Goal: Task Accomplishment & Management: Complete application form

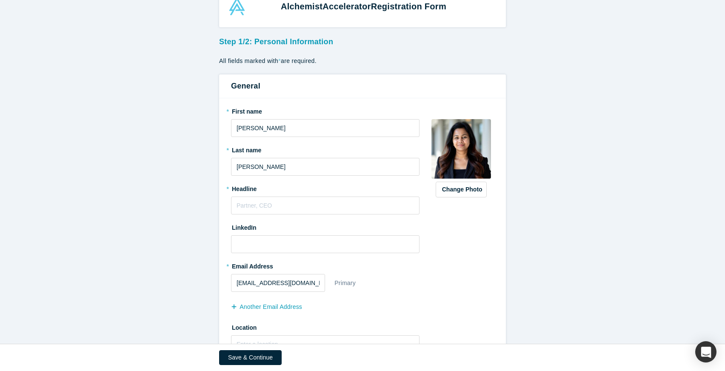
scroll to position [57, 0]
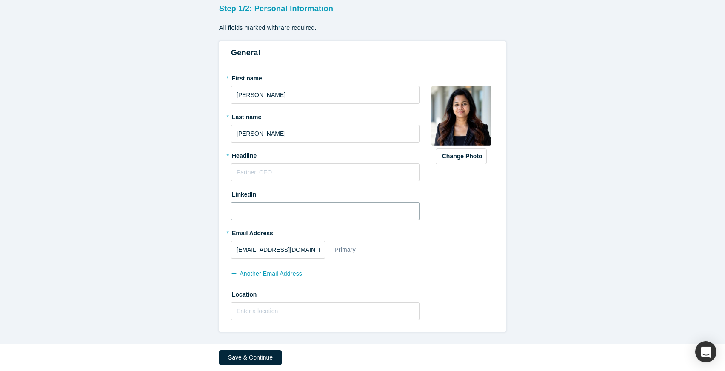
click at [299, 211] on input at bounding box center [325, 211] width 189 height 18
paste input "[URL][DOMAIN_NAME][PERSON_NAME]"
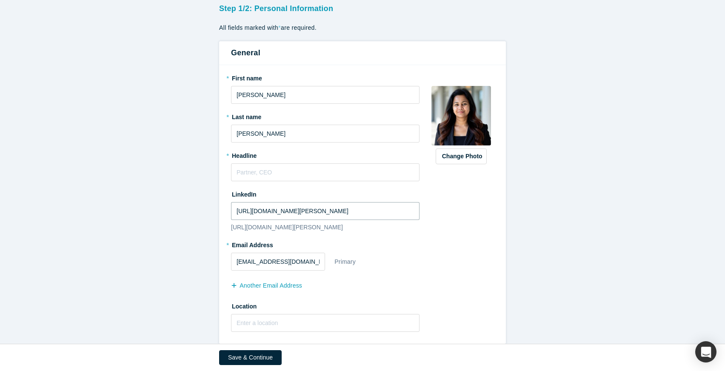
scroll to position [69, 0]
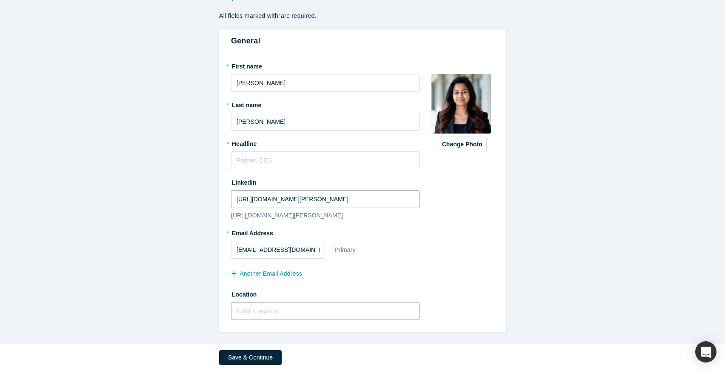
type input "[URL][DOMAIN_NAME][PERSON_NAME]"
click at [344, 318] on input "text" at bounding box center [325, 311] width 189 height 18
drag, startPoint x: 318, startPoint y: 249, endPoint x: 229, endPoint y: 243, distance: 89.6
click at [229, 243] on div "* First name [PERSON_NAME] * Last name [PERSON_NAME] * Headline LinkedIn [URL][…" at bounding box center [362, 192] width 287 height 279
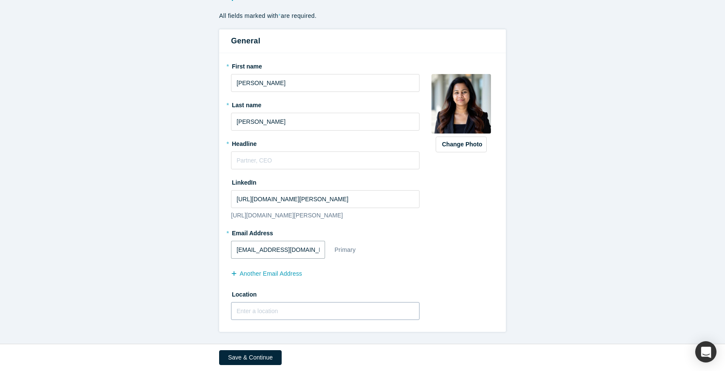
type input "[EMAIL_ADDRESS][DOMAIN_NAME]"
click at [264, 313] on input "text" at bounding box center [325, 311] width 189 height 18
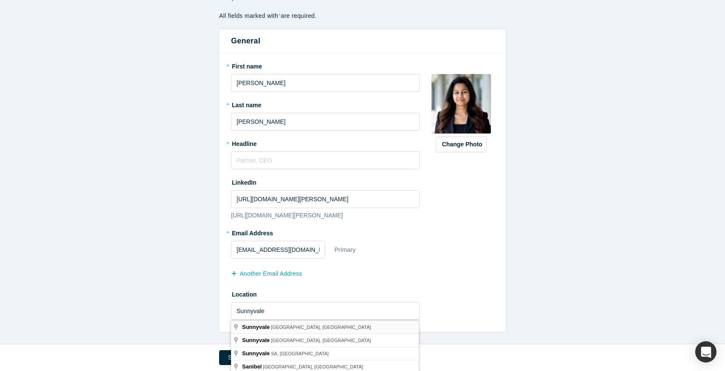
type input "[GEOGRAPHIC_DATA], [GEOGRAPHIC_DATA], [GEOGRAPHIC_DATA]"
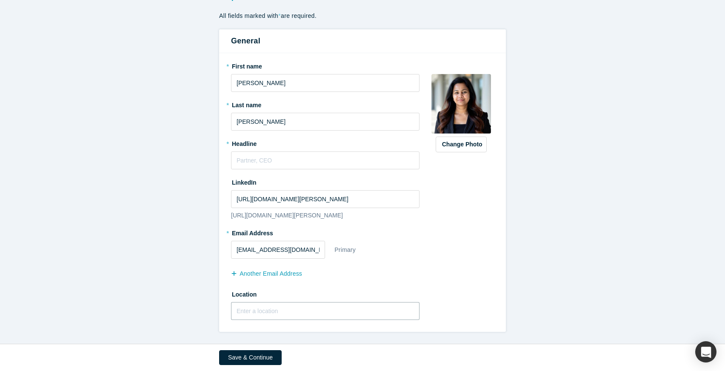
click at [270, 311] on input "text" at bounding box center [325, 311] width 189 height 18
click at [261, 313] on input "[GEOGRAPHIC_DATA], [GEOGRAPHIC_DATA], [GEOGRAPHIC_DATA]" at bounding box center [325, 311] width 189 height 18
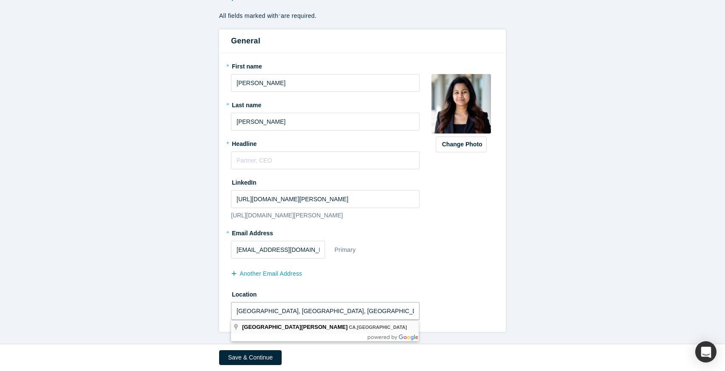
type input "[GEOGRAPHIC_DATA], [GEOGRAPHIC_DATA], [GEOGRAPHIC_DATA]"
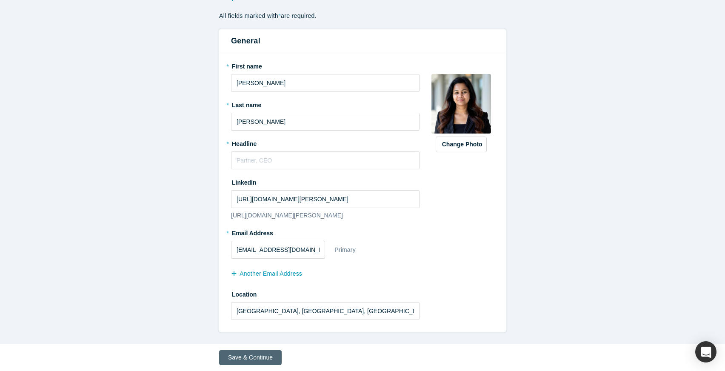
click at [262, 358] on button "Save & Continue" at bounding box center [250, 357] width 63 height 15
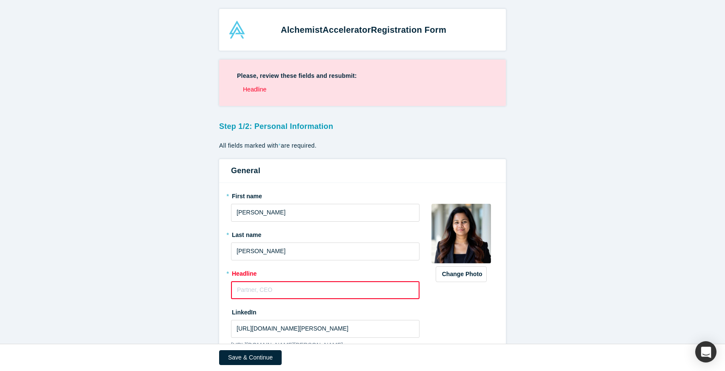
click at [277, 286] on input "text" at bounding box center [325, 290] width 189 height 18
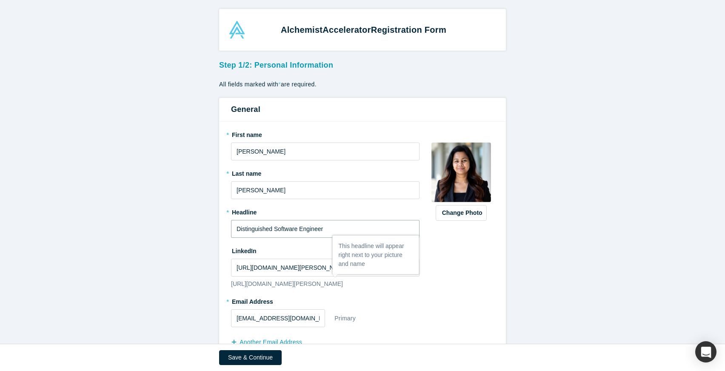
type input "Distinguished Software Engineer"
click at [455, 293] on div "Change Photo Zoom Save Remove Upload New" at bounding box center [462, 261] width 66 height 267
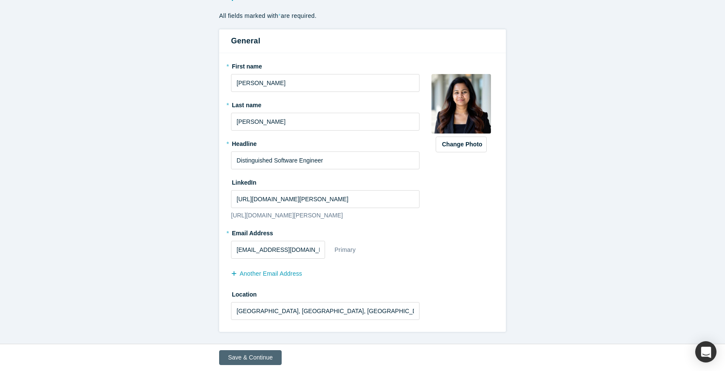
click at [256, 360] on button "Save & Continue" at bounding box center [250, 357] width 63 height 15
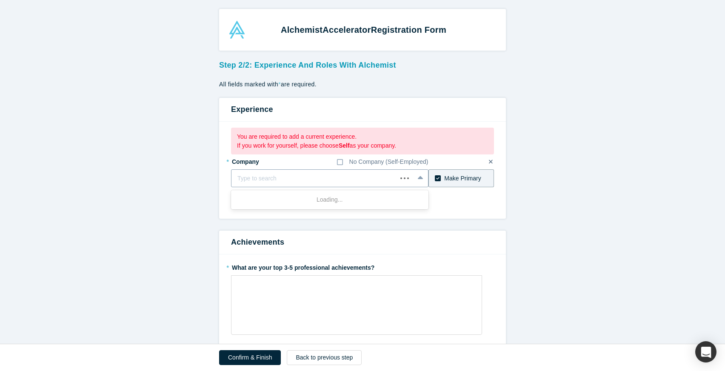
click at [297, 182] on div at bounding box center [315, 178] width 154 height 11
type input "Walmart Global Tec"
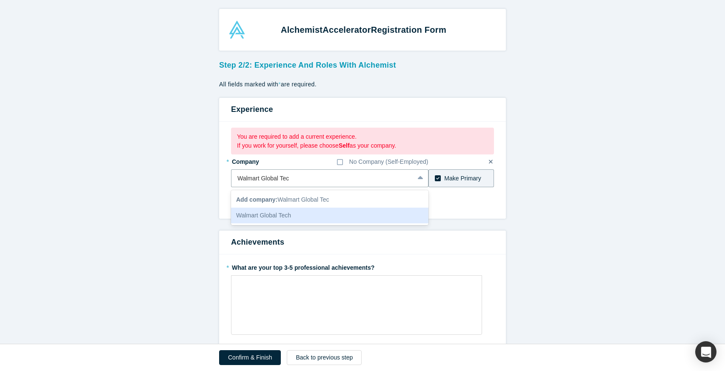
click at [291, 218] on div "Walmart Global Tech" at bounding box center [330, 216] width 198 height 16
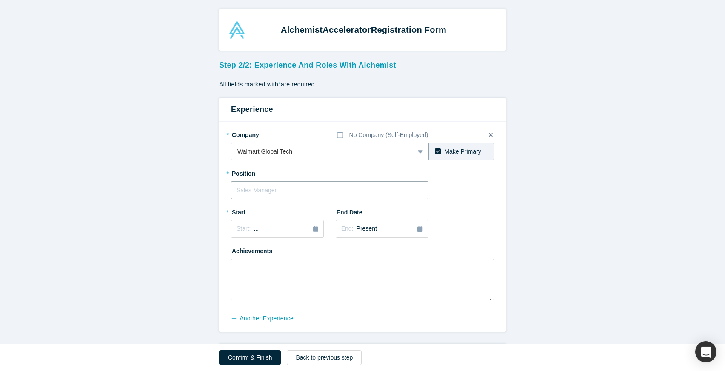
click at [283, 195] on input "text" at bounding box center [330, 190] width 198 height 18
type input "Distinguished Software Engineer"
click at [261, 232] on div "Start: ..." at bounding box center [278, 228] width 82 height 9
click at [236, 256] on button "Previous Year" at bounding box center [234, 253] width 9 height 9
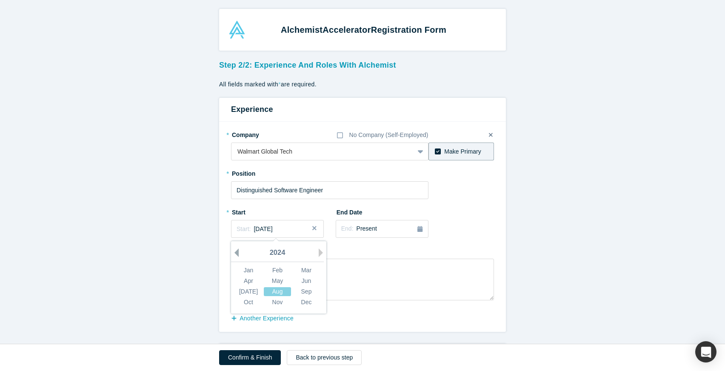
click at [236, 256] on button "Previous Year" at bounding box center [234, 253] width 9 height 9
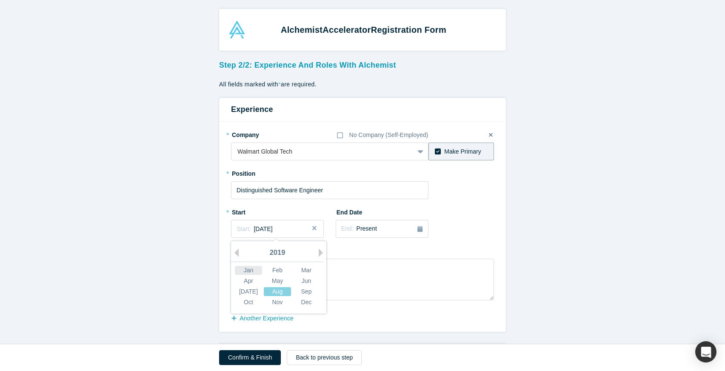
click at [252, 270] on div "Jan" at bounding box center [248, 270] width 27 height 9
click at [419, 232] on icon "button" at bounding box center [420, 229] width 5 height 6
click at [502, 226] on div "* Company No Company (Self-Employed) Walmart Global Tech To pick up a draggable…" at bounding box center [362, 227] width 287 height 210
click at [371, 287] on textarea at bounding box center [362, 280] width 263 height 42
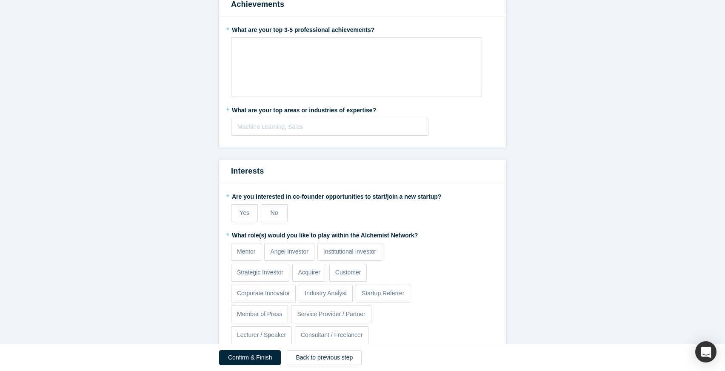
scroll to position [378, 0]
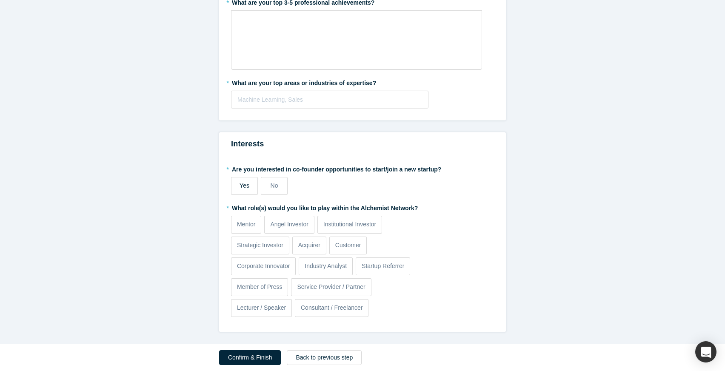
click at [251, 186] on label "Yes" at bounding box center [244, 186] width 27 height 18
click at [0, 0] on input "Yes" at bounding box center [0, 0] width 0 height 0
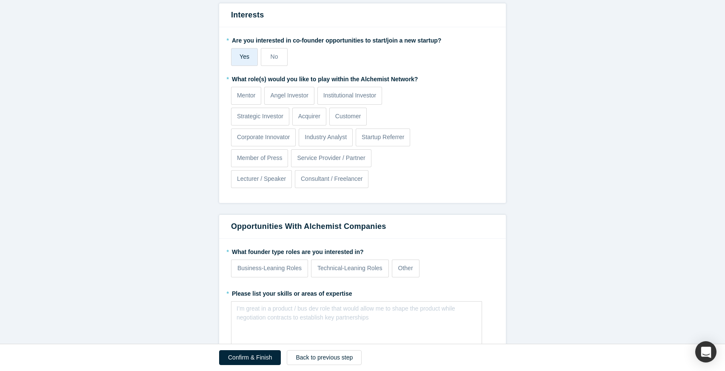
scroll to position [507, 0]
click at [241, 96] on p "Mentor" at bounding box center [246, 96] width 19 height 9
click at [0, 0] on input "Mentor" at bounding box center [0, 0] width 0 height 0
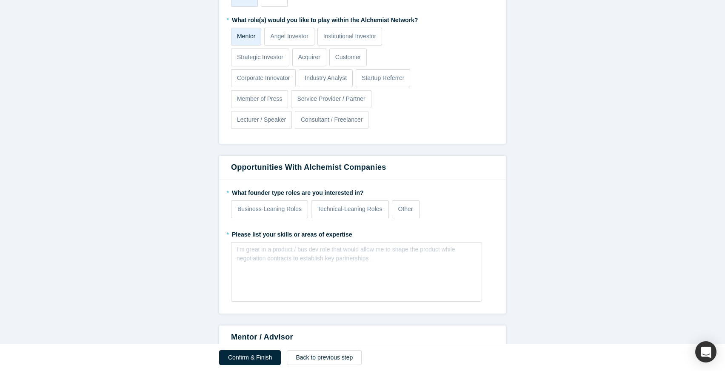
scroll to position [588, 0]
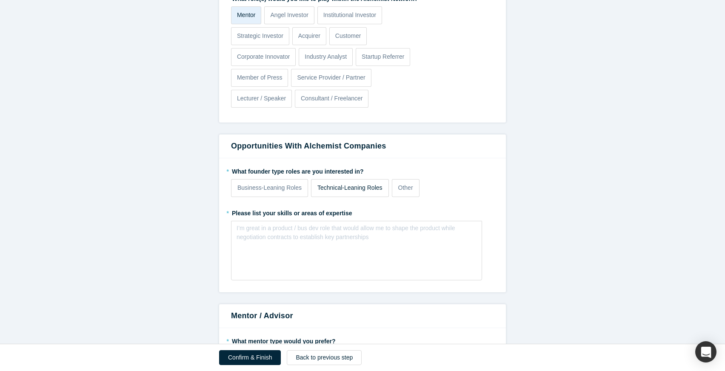
click at [328, 190] on p "Technical-Leaning Roles" at bounding box center [350, 187] width 65 height 9
click at [0, 0] on input "Technical-Leaning Roles" at bounding box center [0, 0] width 0 height 0
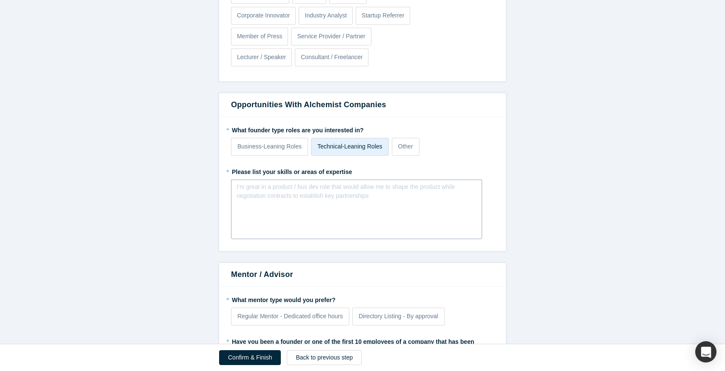
scroll to position [632, 0]
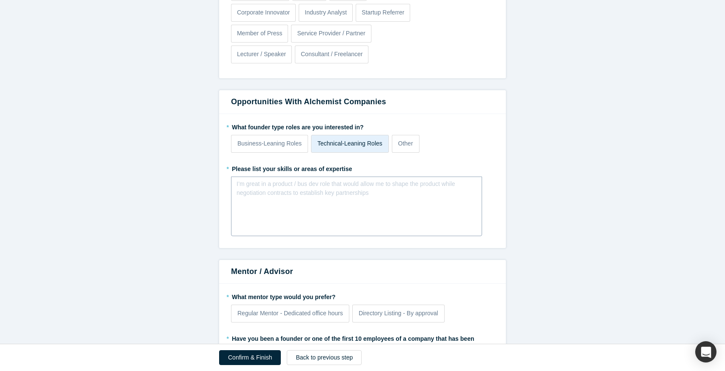
click at [339, 196] on div "I’m great in a product / bus dev role that would allow me to shape the product …" at bounding box center [357, 189] width 240 height 18
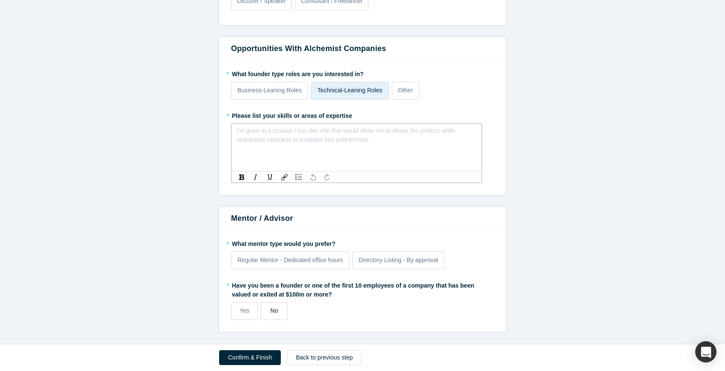
click at [285, 305] on label "No" at bounding box center [274, 311] width 27 height 18
click at [0, 0] on input "No" at bounding box center [0, 0] width 0 height 0
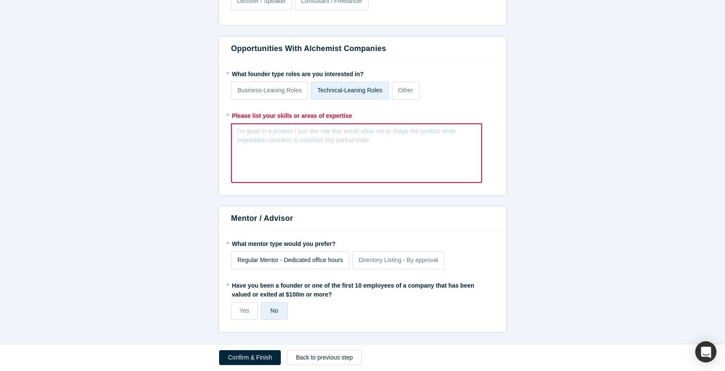
click at [298, 264] on div "Regular Mentor - Dedicated office hours" at bounding box center [291, 260] width 106 height 9
click at [0, 0] on input "Regular Mentor - Dedicated office hours" at bounding box center [0, 0] width 0 height 0
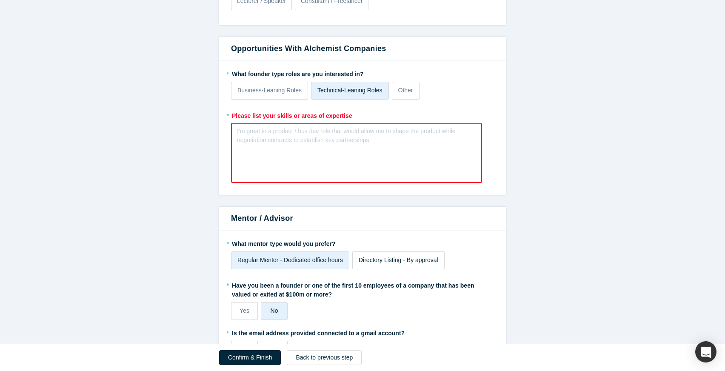
click at [402, 266] on label "Directory Listing - By approval" at bounding box center [398, 261] width 92 height 18
click at [0, 0] on input "Directory Listing - By approval" at bounding box center [0, 0] width 0 height 0
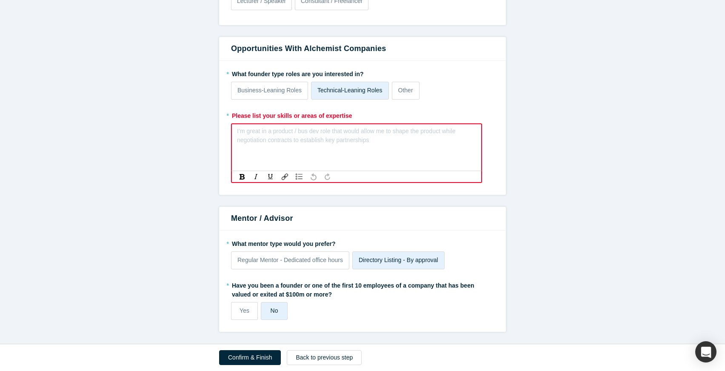
click at [343, 138] on div "rdw-editor" at bounding box center [357, 133] width 229 height 9
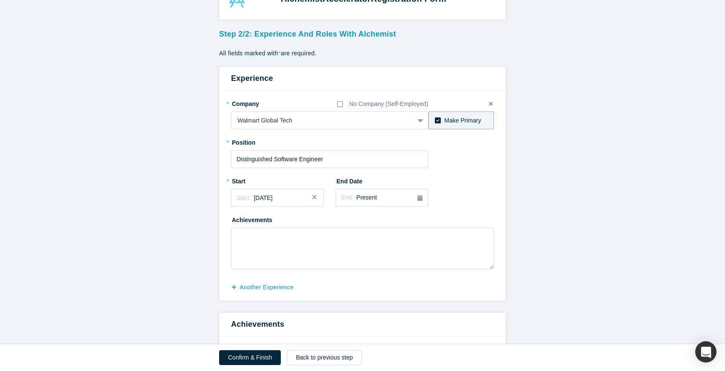
scroll to position [26, 0]
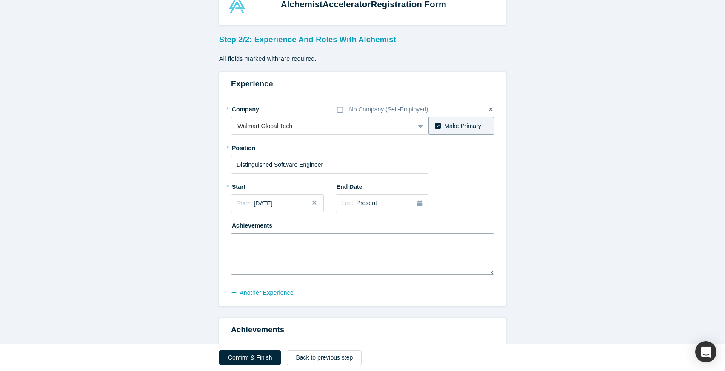
click at [288, 252] on textarea at bounding box center [362, 254] width 263 height 42
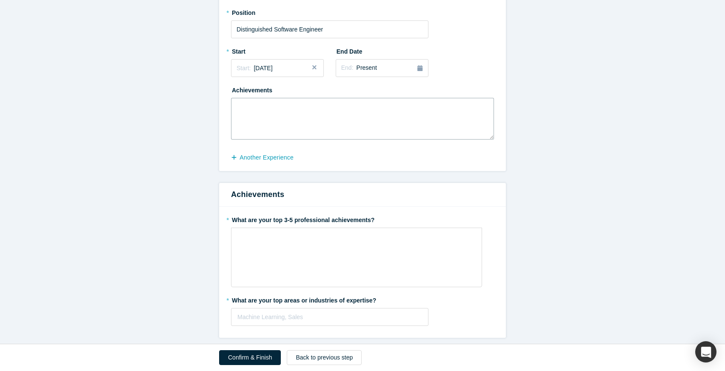
scroll to position [231, 0]
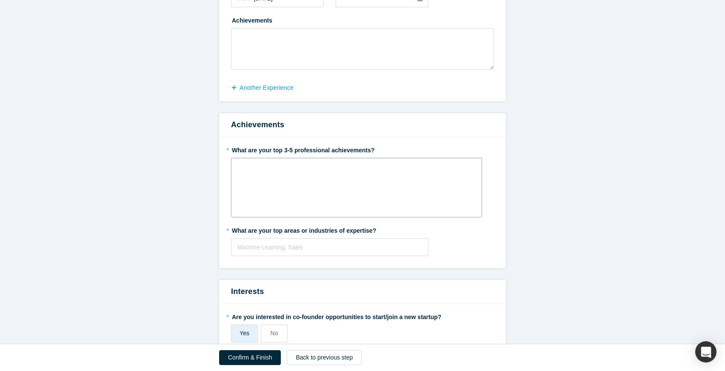
click at [355, 199] on div "rdw-wrapper" at bounding box center [356, 188] width 251 height 60
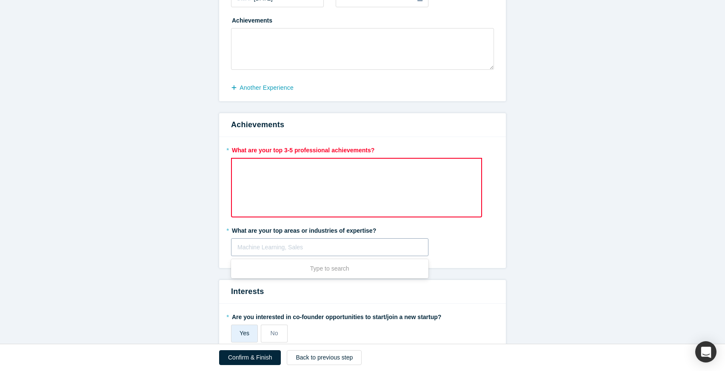
click at [344, 249] on div at bounding box center [330, 247] width 185 height 11
type input "Sof"
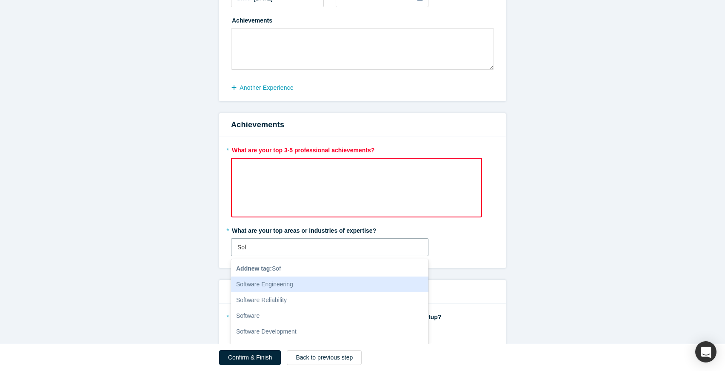
click at [327, 287] on div "Software Engineering" at bounding box center [330, 285] width 198 height 16
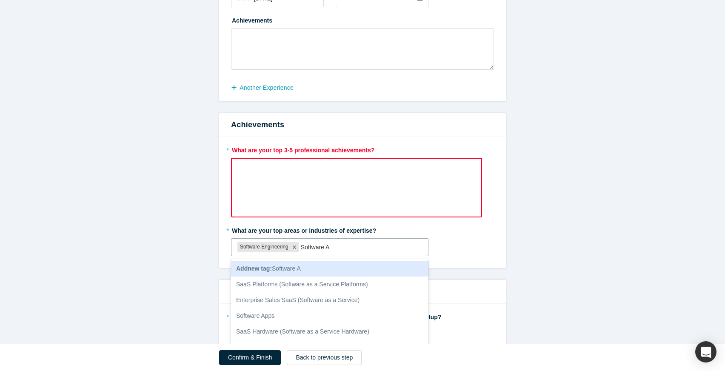
type input "Software Ar"
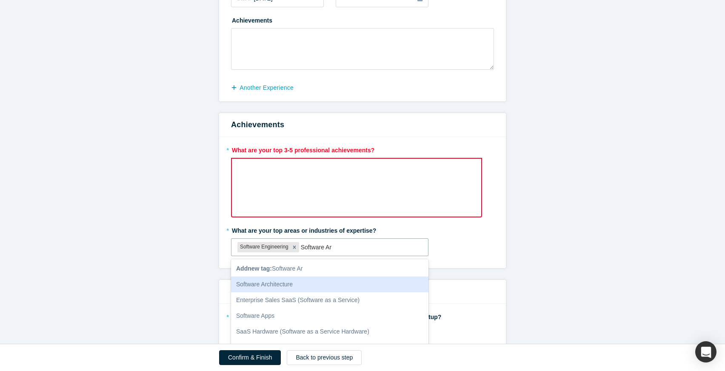
click at [305, 284] on div "Software Architecture" at bounding box center [330, 285] width 198 height 16
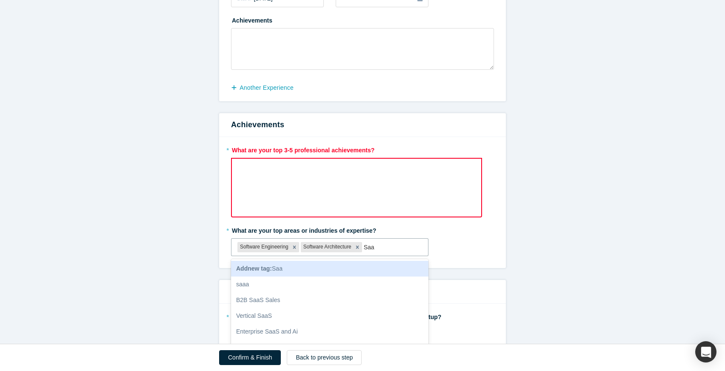
type input "SaaS"
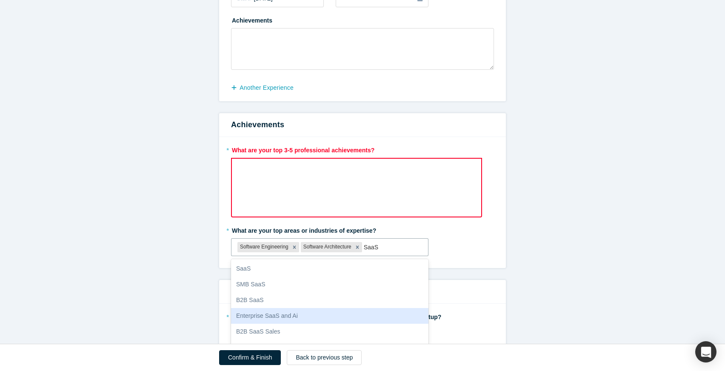
click at [288, 316] on div "Enterprise SaaS and Ai" at bounding box center [330, 316] width 198 height 16
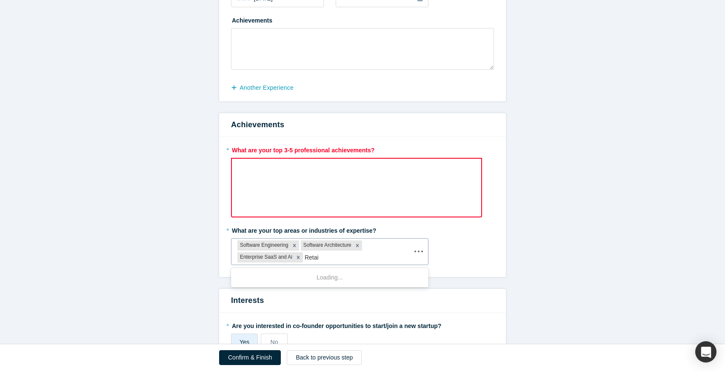
type input "Retail"
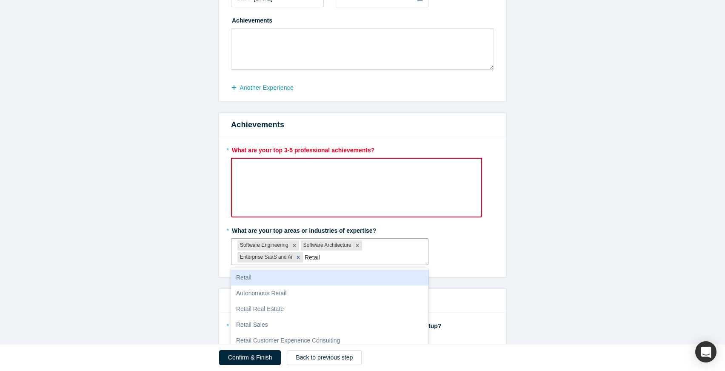
click at [347, 277] on div "Retail" at bounding box center [330, 278] width 198 height 16
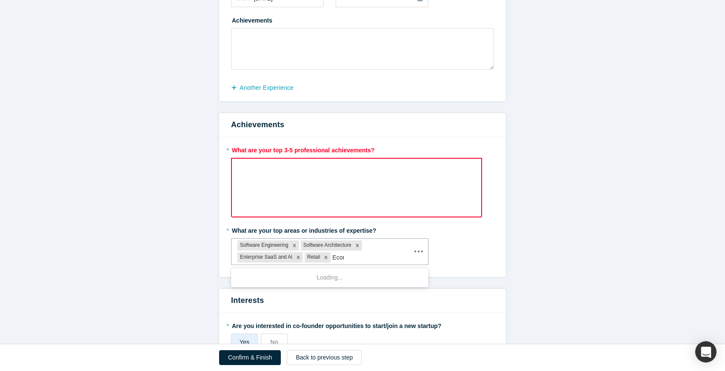
type input "Ecomm"
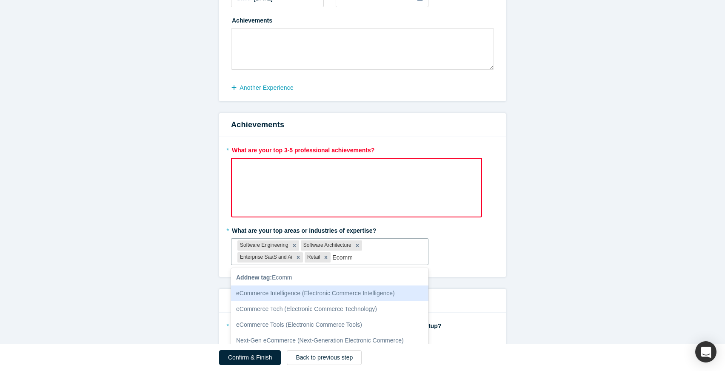
scroll to position [12, 0]
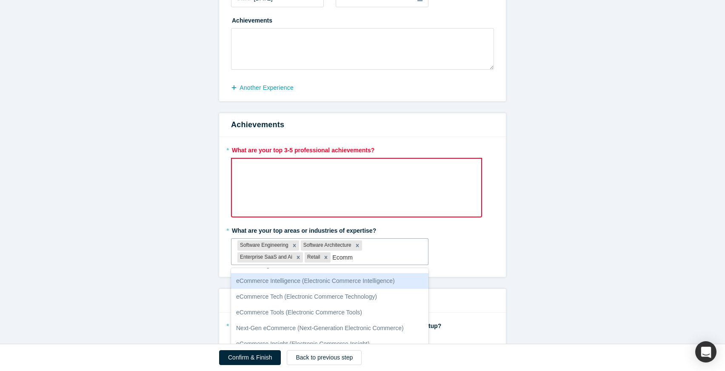
click at [350, 282] on div "eCommerce Intelligence (Electronic Commerce Intelligence)" at bounding box center [330, 281] width 198 height 16
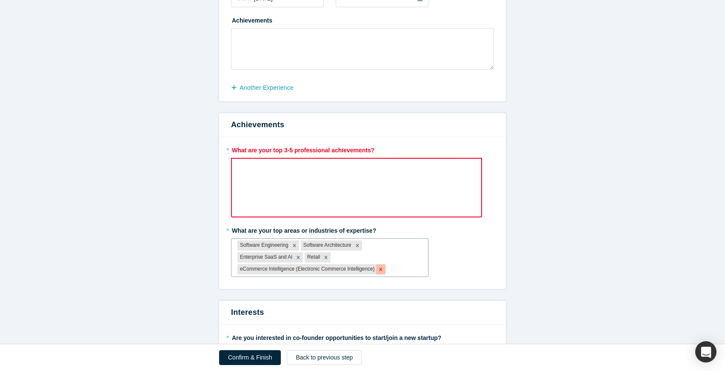
click at [382, 270] on icon "Remove eCommerce Intelligence (Electronic Commerce Intelligence)" at bounding box center [381, 269] width 6 height 6
click at [392, 268] on div at bounding box center [404, 269] width 35 height 11
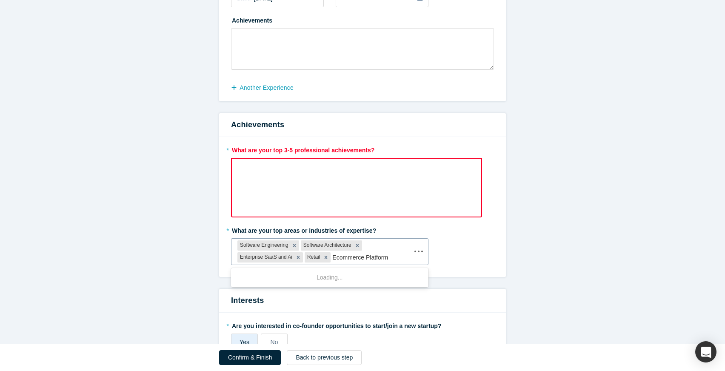
type input "Ecommerce Platforms"
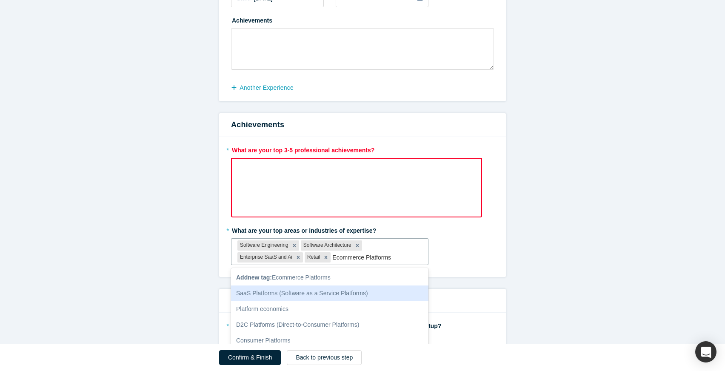
click at [368, 297] on div "SaaS Platforms (Software as a Service Platforms)" at bounding box center [330, 294] width 198 height 16
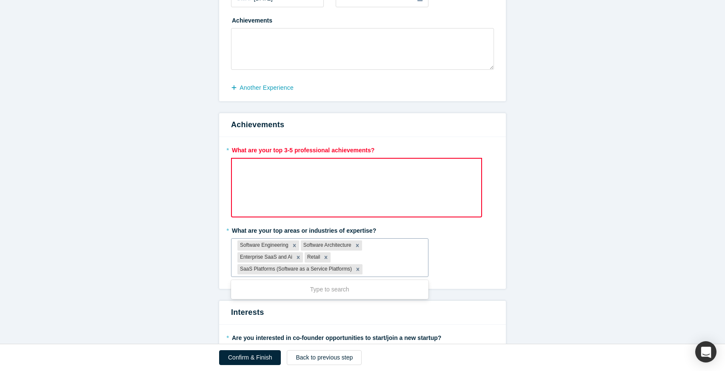
click at [389, 266] on div at bounding box center [392, 269] width 57 height 11
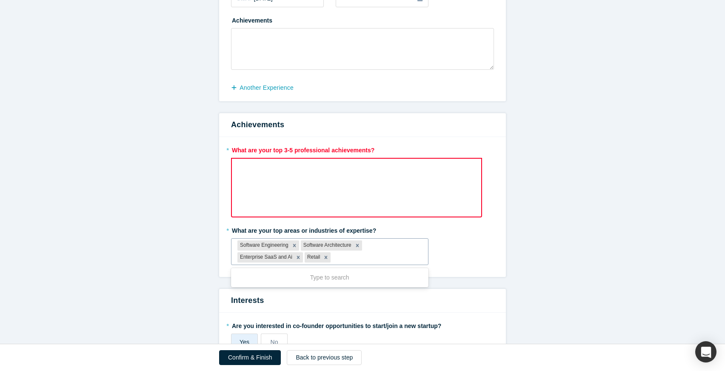
type input "S"
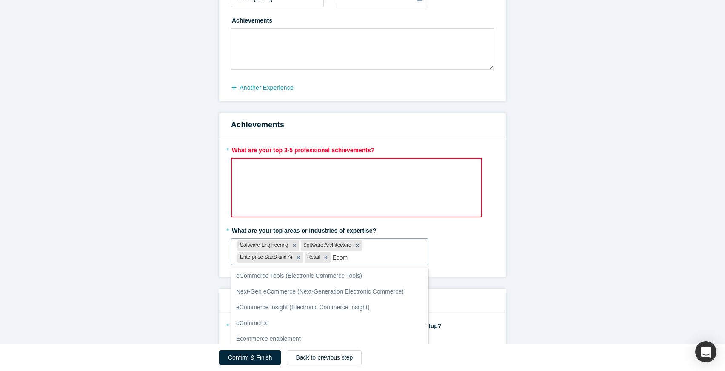
scroll to position [0, 0]
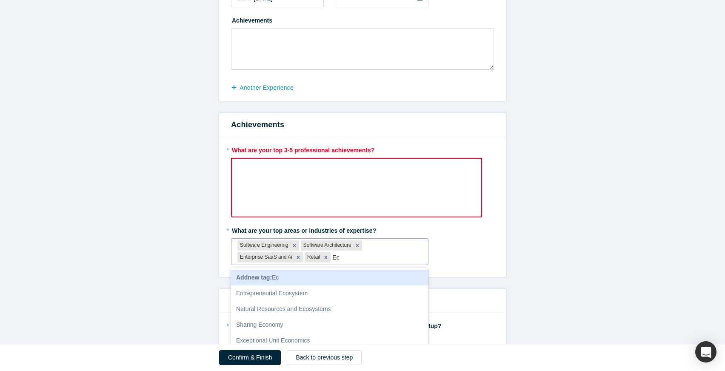
type input "S"
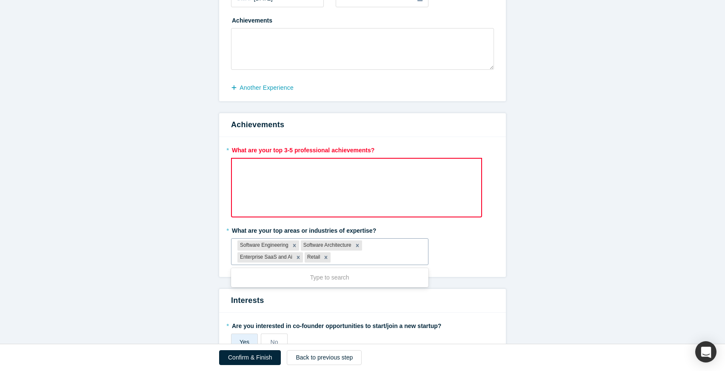
click at [384, 257] on div at bounding box center [376, 257] width 89 height 11
type input "Saas Pl"
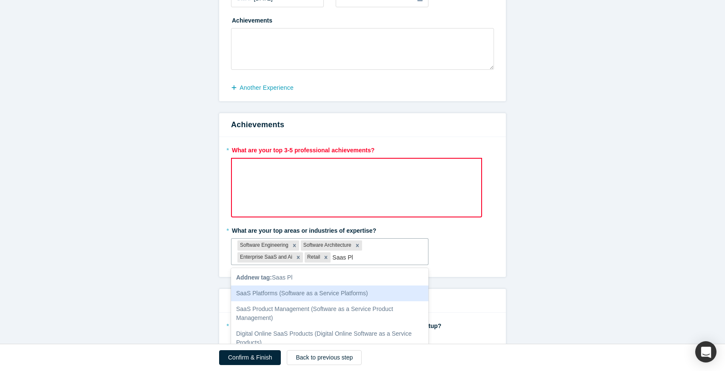
click at [356, 293] on div "SaaS Platforms (Software as a Service Platforms)" at bounding box center [330, 294] width 198 height 16
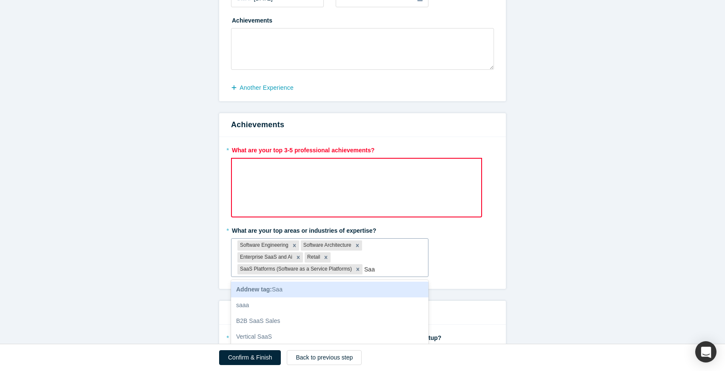
type input "Saas"
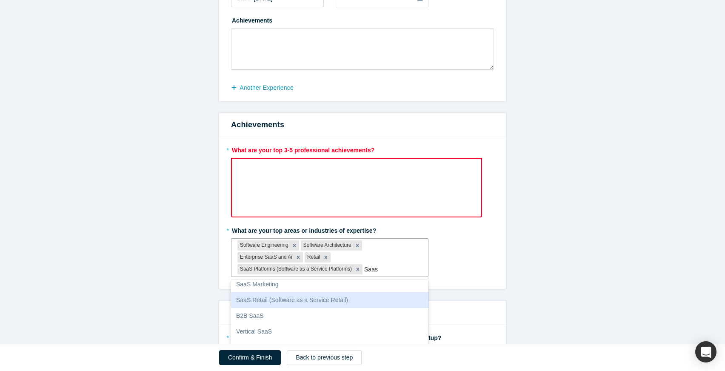
scroll to position [163, 0]
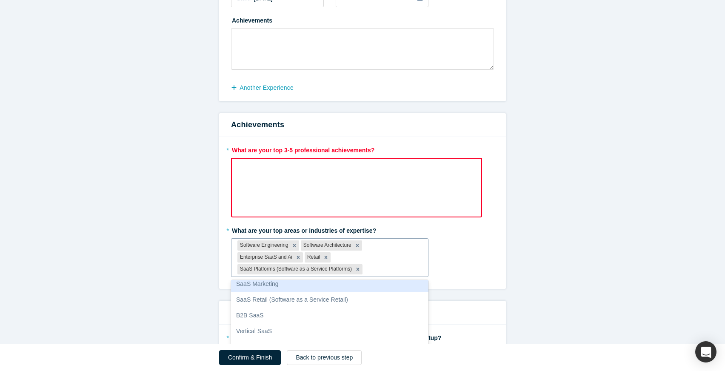
click at [398, 269] on div at bounding box center [392, 269] width 57 height 11
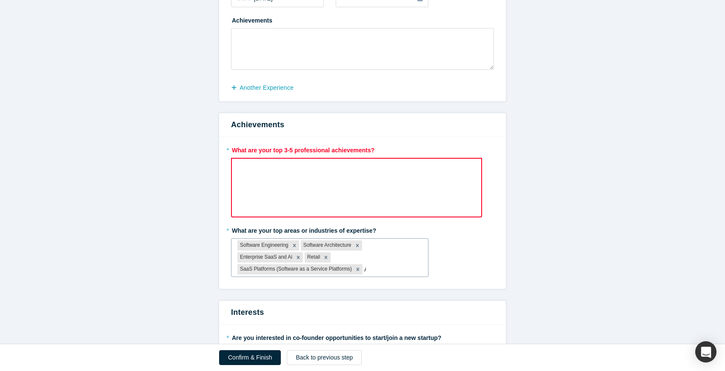
type input "AI"
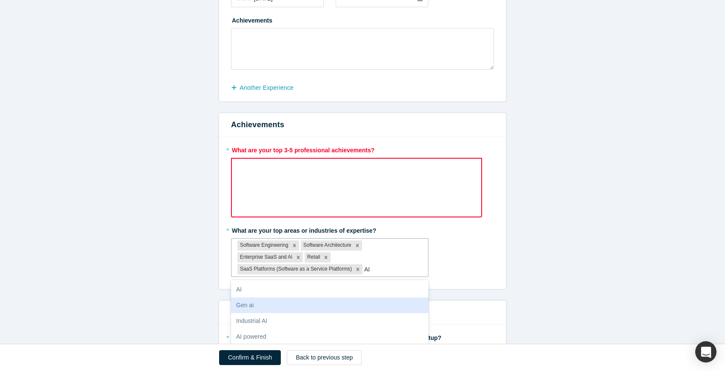
click at [334, 302] on div "Gen ai" at bounding box center [330, 306] width 198 height 16
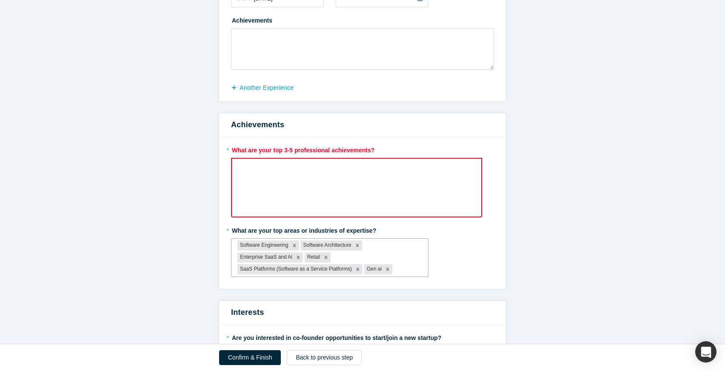
type input "D"
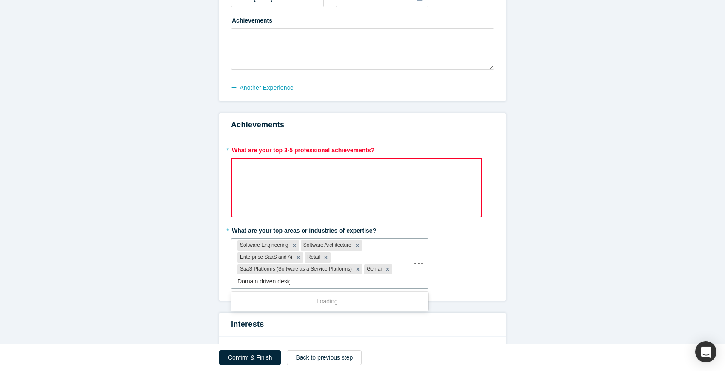
type input "Domain driven design"
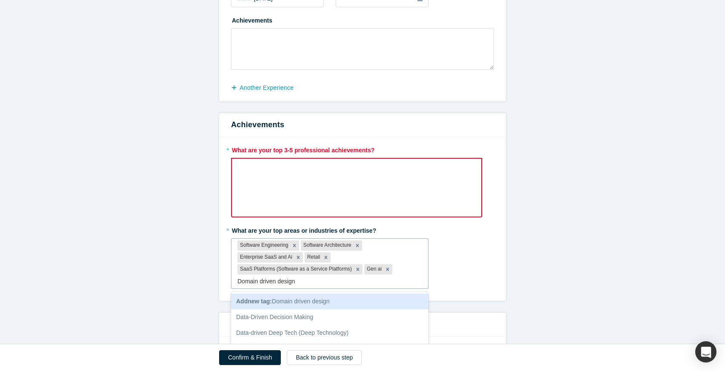
click at [401, 302] on div "Add new tag : Domain driven design" at bounding box center [330, 302] width 198 height 16
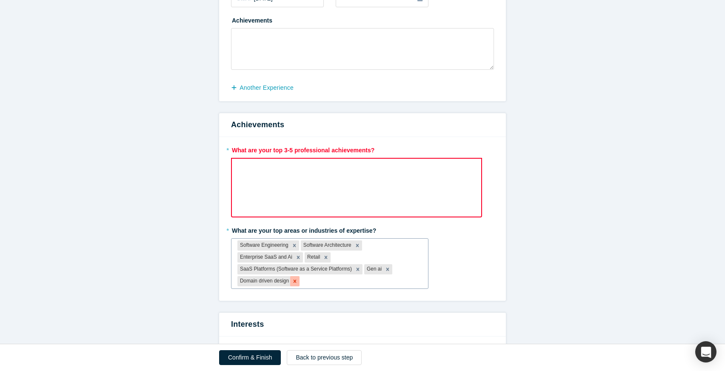
click at [297, 280] on icon "Remove Domain driven design" at bounding box center [295, 281] width 6 height 6
click at [295, 280] on icon "Remove Domain driven design" at bounding box center [295, 281] width 6 height 6
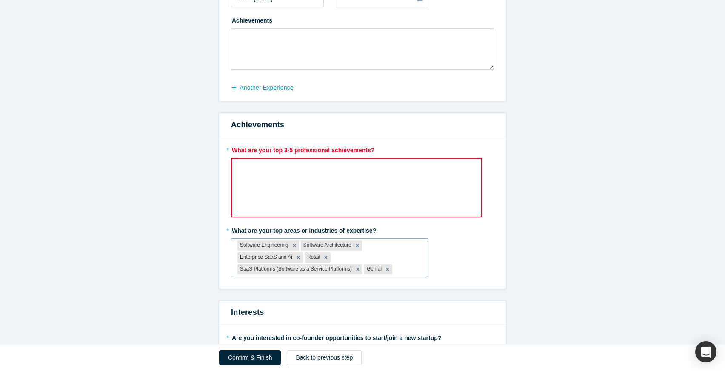
click at [416, 184] on div "rdw-wrapper" at bounding box center [356, 188] width 251 height 60
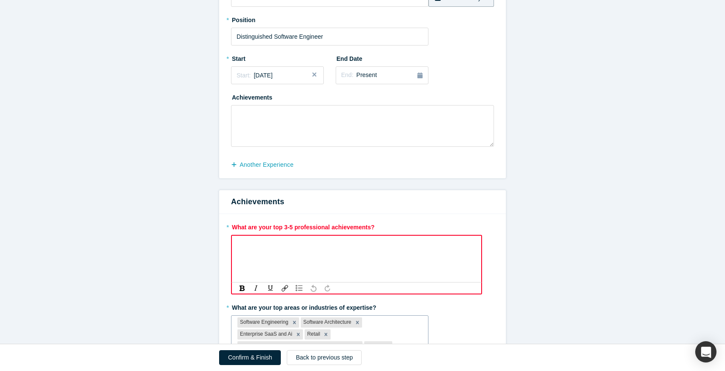
scroll to position [122, 0]
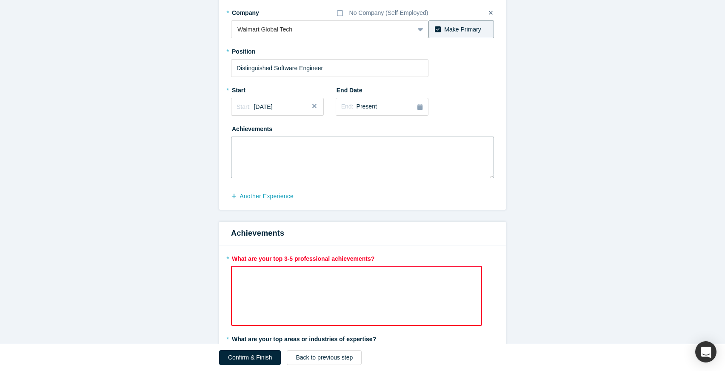
click at [410, 160] on textarea at bounding box center [362, 158] width 263 height 42
paste textarea "Loremi Dolorsit Ametconsec – Adipiscinge Seddoei’t inci-utlaboreet dolo-magnaal…"
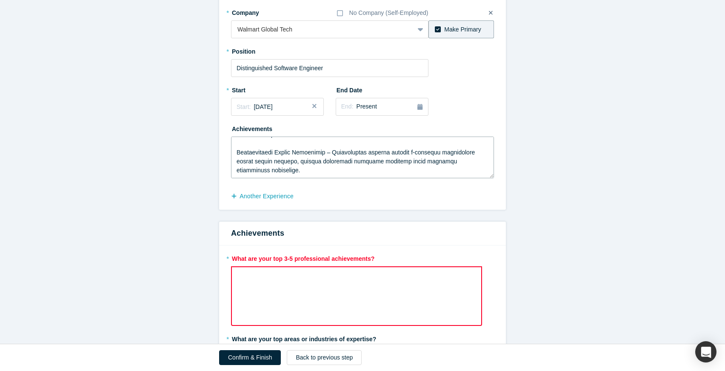
scroll to position [0, 0]
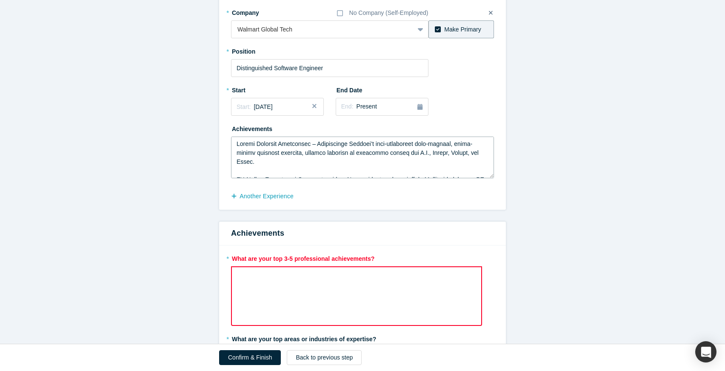
click at [254, 169] on textarea at bounding box center [362, 158] width 263 height 42
type textarea "Loremi Dolorsit Ametconsec – Adipiscinge Seddoei’t inci-utlaboreet dolo-magnaal…"
click at [272, 105] on span "[DATE]" at bounding box center [263, 106] width 19 height 7
click at [253, 150] on div "Jan" at bounding box center [248, 148] width 27 height 9
click at [296, 109] on div "Start: [DATE]" at bounding box center [278, 107] width 82 height 9
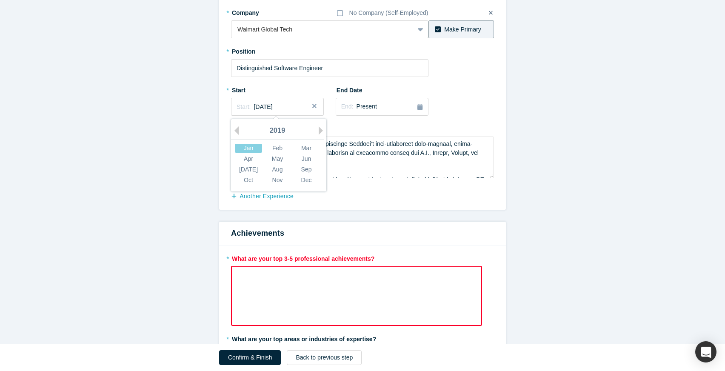
click at [285, 132] on div "2019" at bounding box center [277, 131] width 93 height 18
click at [272, 108] on span "[DATE]" at bounding box center [263, 106] width 19 height 7
click at [282, 129] on div "2019" at bounding box center [277, 131] width 93 height 18
click at [321, 131] on button "Next Year" at bounding box center [323, 130] width 9 height 9
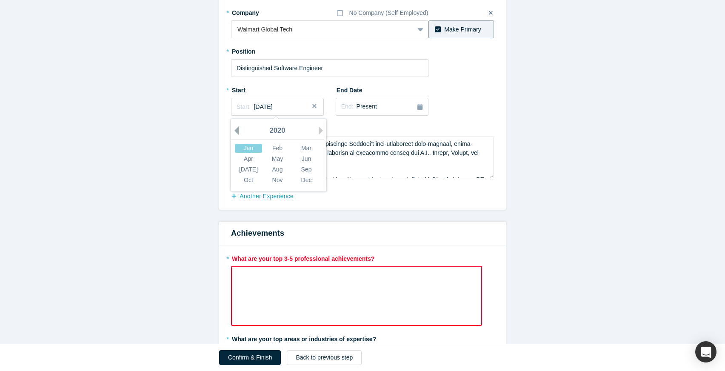
click at [238, 130] on button "Previous Year" at bounding box center [234, 130] width 9 height 9
click at [278, 130] on div "2019" at bounding box center [277, 131] width 93 height 18
click at [244, 109] on span "Start:" at bounding box center [244, 106] width 14 height 7
click at [270, 108] on span "[DATE]" at bounding box center [263, 106] width 19 height 7
click at [385, 135] on div "Achievements" at bounding box center [362, 150] width 263 height 57
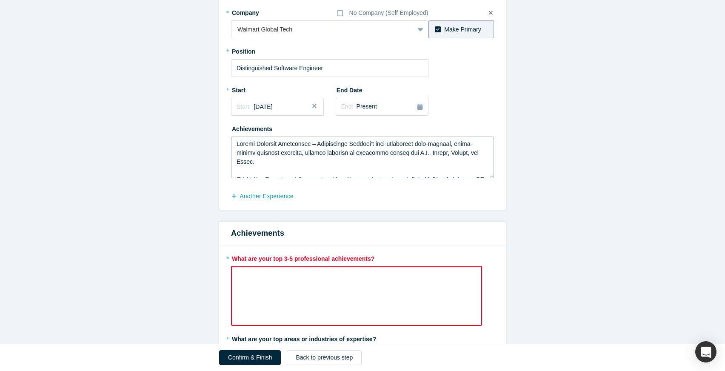
click at [306, 165] on textarea at bounding box center [362, 158] width 263 height 42
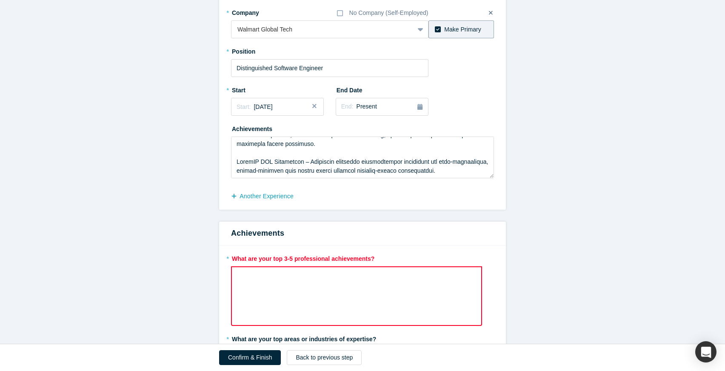
click at [298, 287] on div "rdw-wrapper" at bounding box center [356, 296] width 251 height 60
drag, startPoint x: 382, startPoint y: 258, endPoint x: 232, endPoint y: 257, distance: 149.8
click at [232, 257] on label "* What are your top 3-5 professional achievements?" at bounding box center [362, 258] width 263 height 12
copy label "What are your top 3-5 professional achievements?"
click at [298, 258] on label "* What are your top 3-5 professional achievements?" at bounding box center [362, 258] width 263 height 12
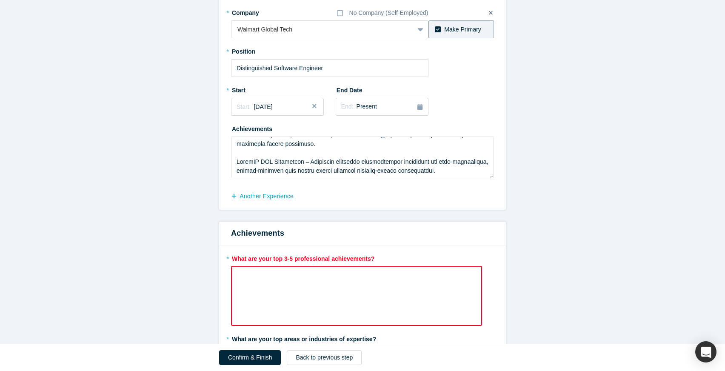
click at [283, 287] on div "rdw-wrapper" at bounding box center [356, 296] width 251 height 60
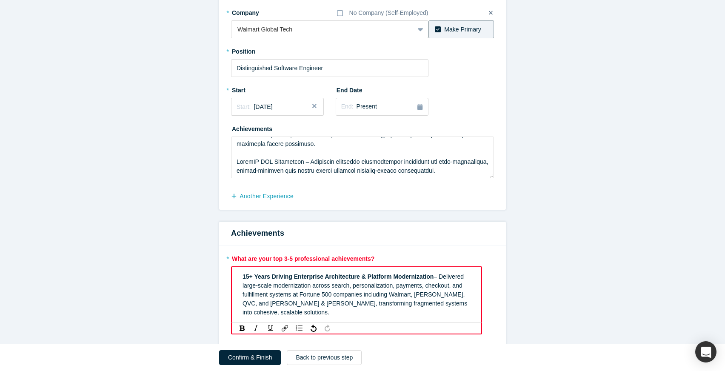
scroll to position [143, 0]
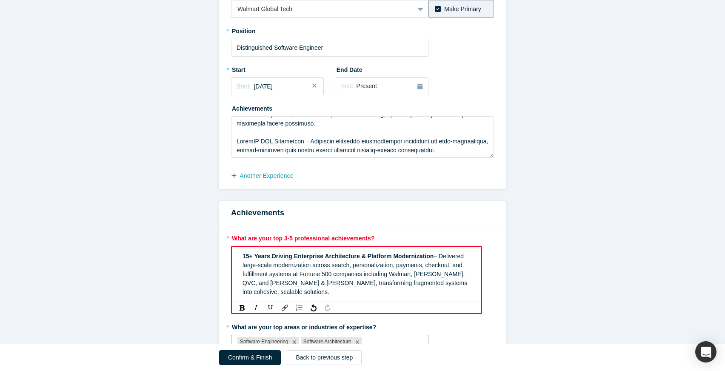
click at [470, 284] on div "15+ Years Driving Enterprise Architecture & Platform Modernization – Delivered …" at bounding box center [357, 274] width 229 height 45
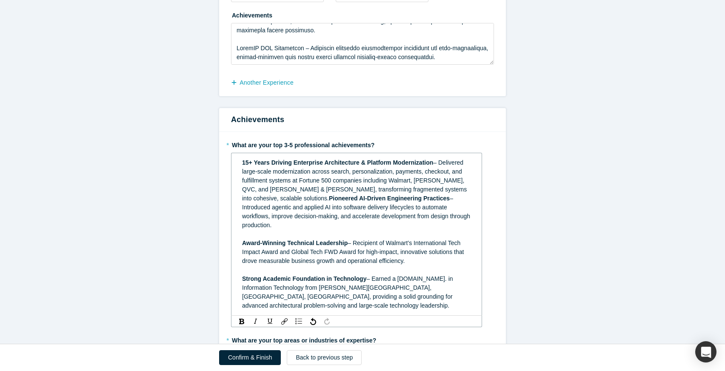
scroll to position [237, 0]
click at [412, 261] on div "Award-Winning Technical Leadership – Recipient of Walmart’s International Tech …" at bounding box center [356, 251] width 229 height 27
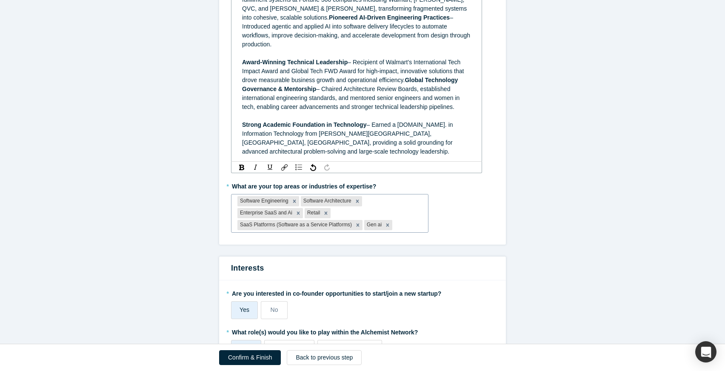
scroll to position [437, 0]
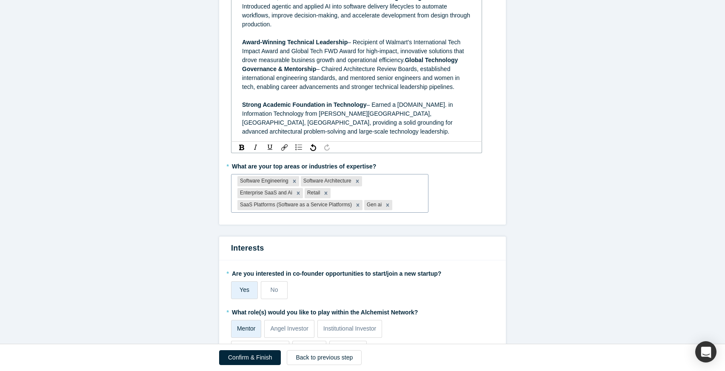
click at [407, 213] on div "Software Engineering Software Architecture Enterprise SaaS and Ai Retail SaaS P…" at bounding box center [330, 193] width 198 height 39
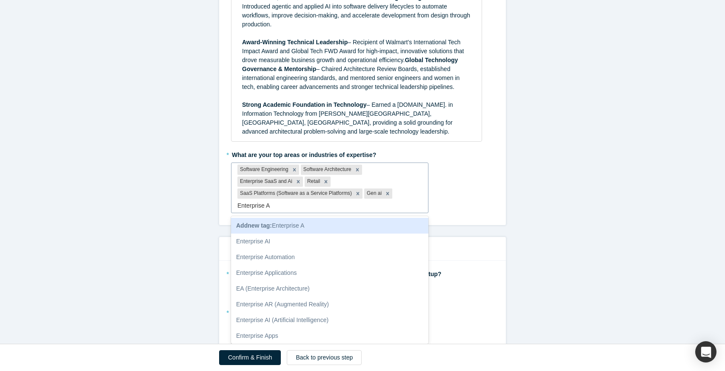
type input "Enterprise Ar"
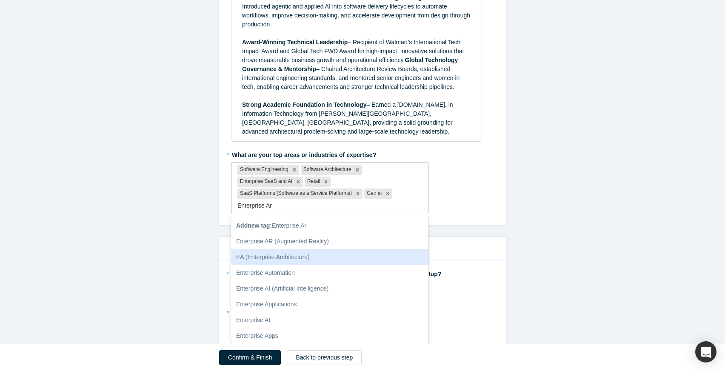
click at [340, 260] on div "EA (Enterprise Architecture)" at bounding box center [330, 257] width 198 height 16
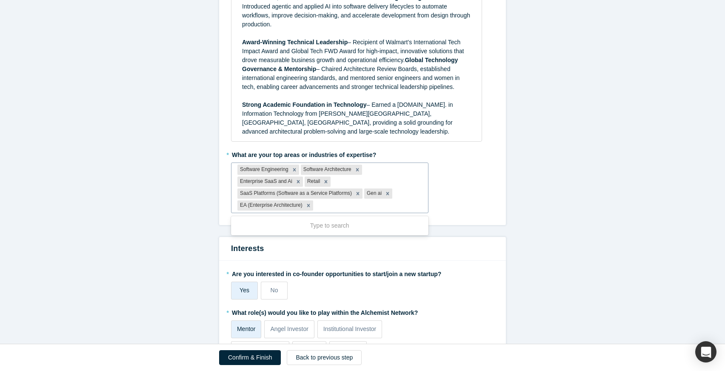
click at [387, 178] on div "Software Engineering Software Architecture Enterprise SaaS and Ai Retail SaaS P…" at bounding box center [330, 188] width 197 height 50
type input "G"
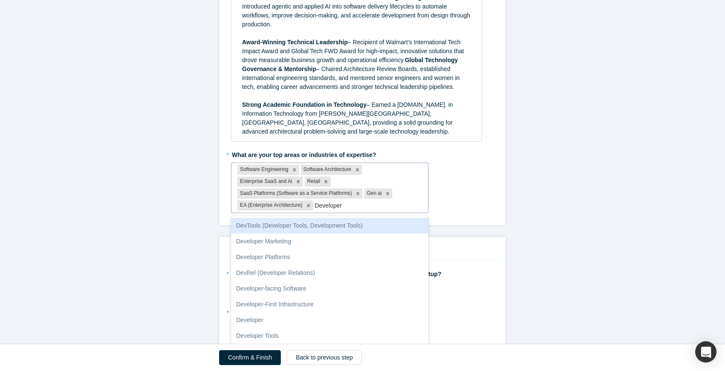
type input "Developer P"
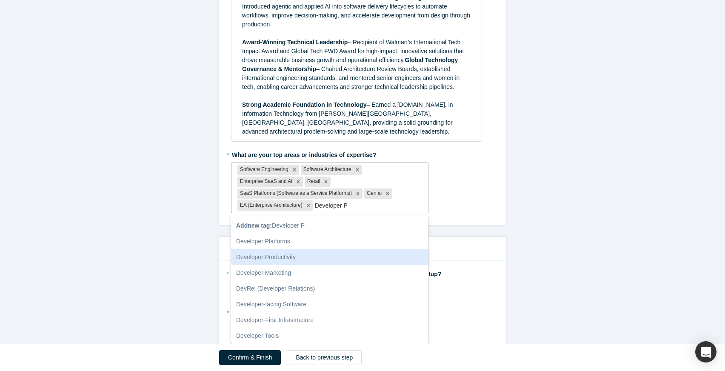
click at [297, 261] on div "Developer Productivity" at bounding box center [330, 257] width 198 height 16
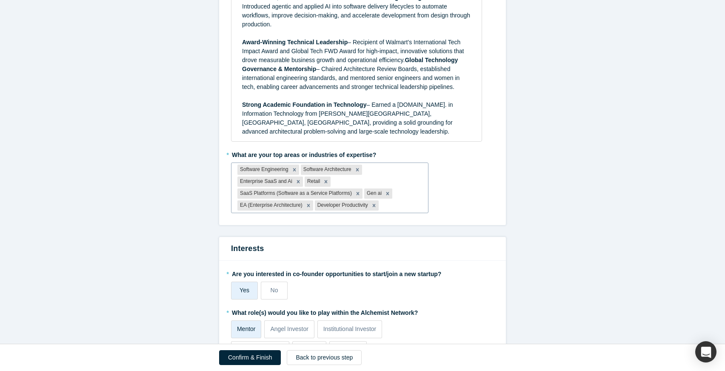
type input "S"
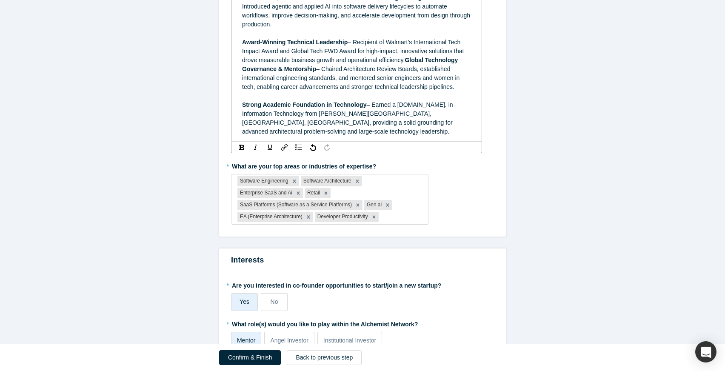
click at [451, 66] on div "Award-Winning Technical Leadership – Recipient of Walmart’s International Tech …" at bounding box center [356, 65] width 229 height 54
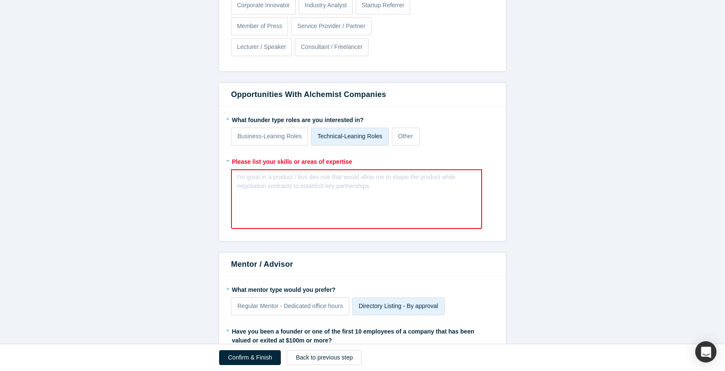
scroll to position [829, 0]
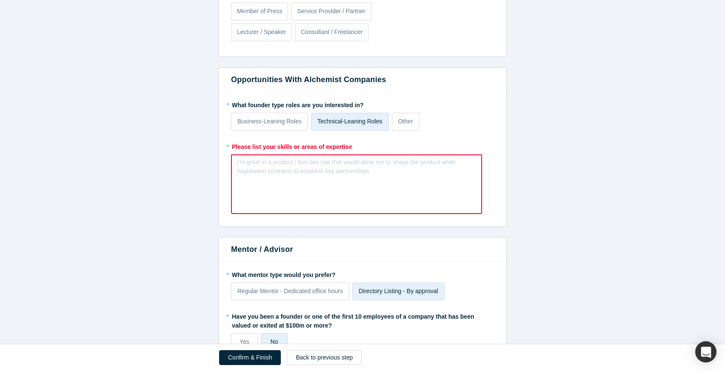
click at [345, 186] on div "I’m great in a product / bus dev role that would allow me to shape the product …" at bounding box center [356, 185] width 251 height 60
drag, startPoint x: 377, startPoint y: 181, endPoint x: 280, endPoint y: 165, distance: 98.4
click at [280, 165] on div "I’m great in a product / bus dev role that would allow me to shape the product …" at bounding box center [356, 185] width 251 height 60
click at [258, 169] on div "rdw-editor" at bounding box center [357, 164] width 229 height 9
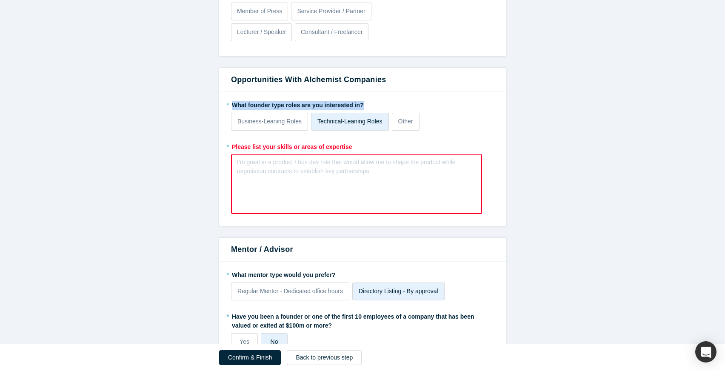
drag, startPoint x: 365, startPoint y: 112, endPoint x: 232, endPoint y: 112, distance: 132.8
click at [232, 110] on label "* What founder type roles are you interested in?" at bounding box center [362, 104] width 263 height 12
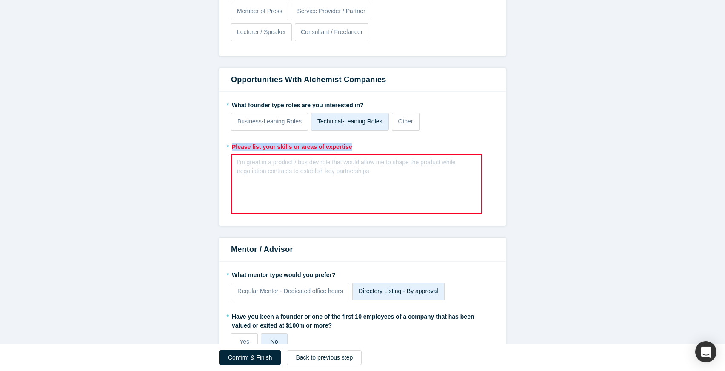
drag, startPoint x: 361, startPoint y: 152, endPoint x: 231, endPoint y: 155, distance: 130.3
click at [231, 155] on div "* What founder type roles are you interested in? Business-Leaning Roles Technic…" at bounding box center [362, 159] width 287 height 134
copy label "Please list your skills or areas of expertise"
click at [393, 188] on div "I’m great in a product / bus dev role that would allow me to shape the product …" at bounding box center [356, 185] width 251 height 60
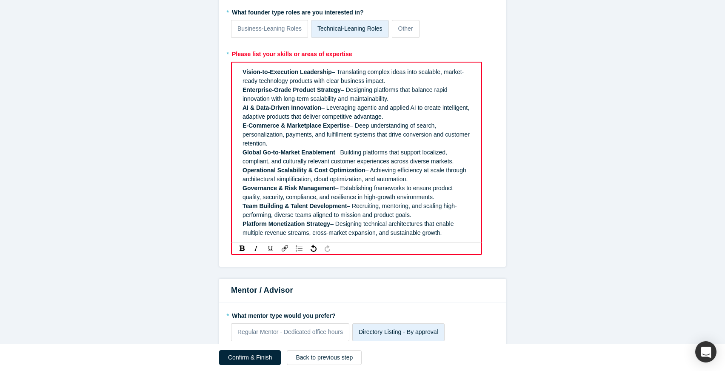
scroll to position [837, 0]
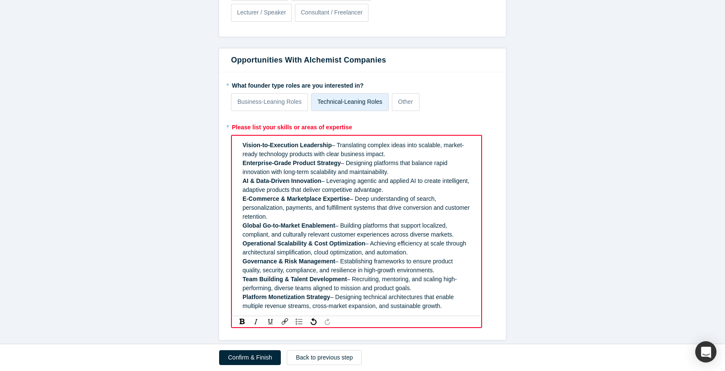
click at [415, 170] on span "– Designing platforms that balance rapid innovation with long-term scalability …" at bounding box center [346, 168] width 207 height 16
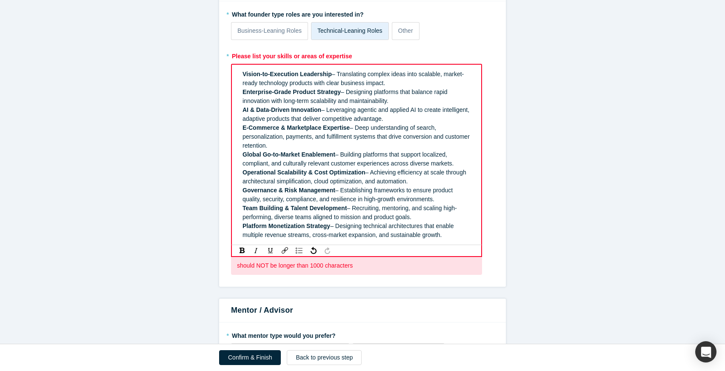
scroll to position [940, 0]
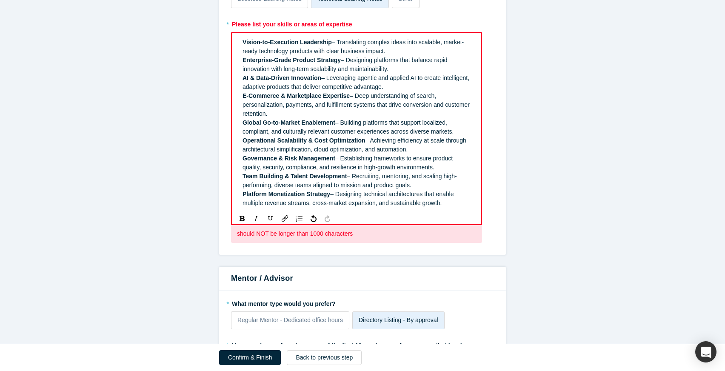
click at [385, 189] on span "– Recruiting, mentoring, and scaling high-performing, diverse teams aligned to …" at bounding box center [350, 181] width 215 height 16
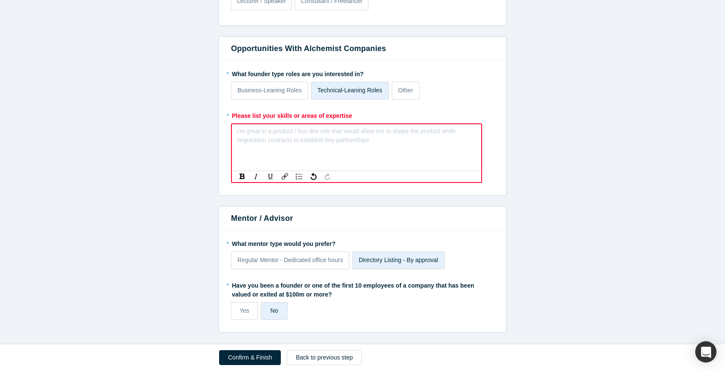
scroll to position [928, 0]
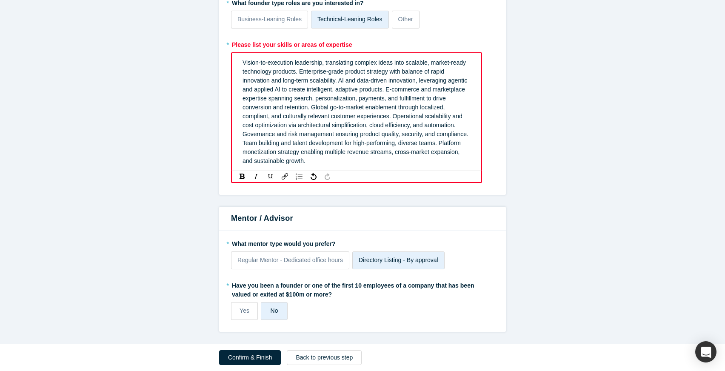
click at [409, 157] on div "Vision-to-execution leadership, translating complex ideas into scalable, market…" at bounding box center [357, 111] width 229 height 107
click at [408, 122] on span "Vision-to-execution leadership, translating complex ideas into scalable, market…" at bounding box center [357, 111] width 228 height 105
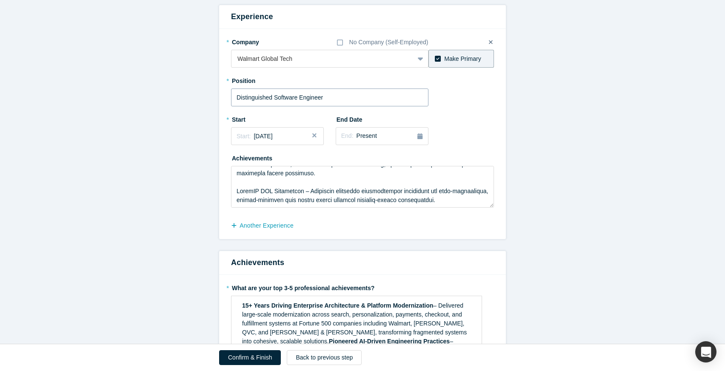
scroll to position [95, 0]
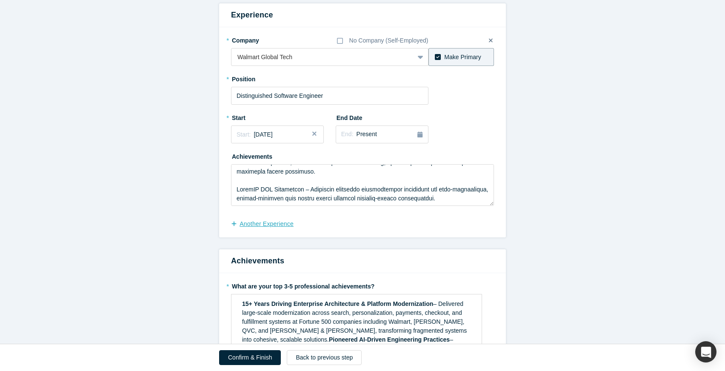
click at [266, 225] on button "another Experience" at bounding box center [267, 224] width 72 height 15
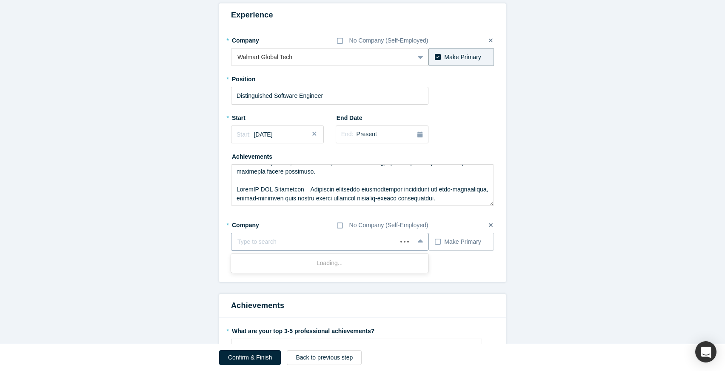
click at [275, 243] on div at bounding box center [315, 242] width 154 height 11
type input "o"
type input "Ocher Technology Group"
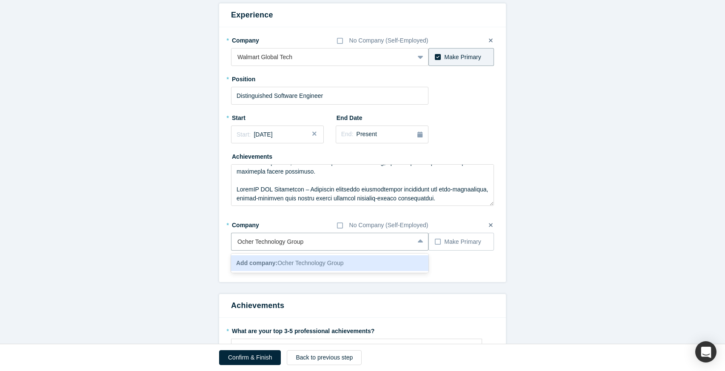
click at [325, 260] on span "Add company: Ocher Technology Group" at bounding box center [290, 263] width 108 height 7
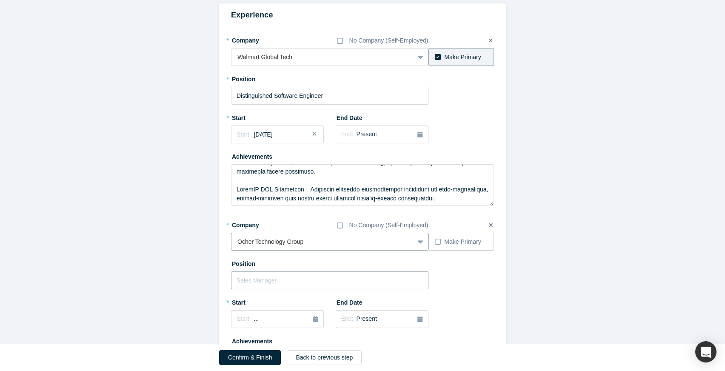
click at [332, 283] on input "text" at bounding box center [330, 281] width 198 height 18
type input "Staff Engineer"
click at [309, 324] on button "Start: ..." at bounding box center [277, 319] width 93 height 18
click at [237, 246] on button "Previous Year" at bounding box center [234, 244] width 9 height 9
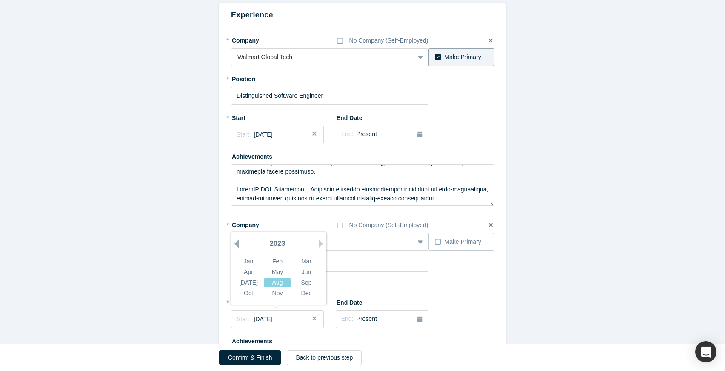
click at [237, 246] on button "Previous Year" at bounding box center [234, 244] width 9 height 9
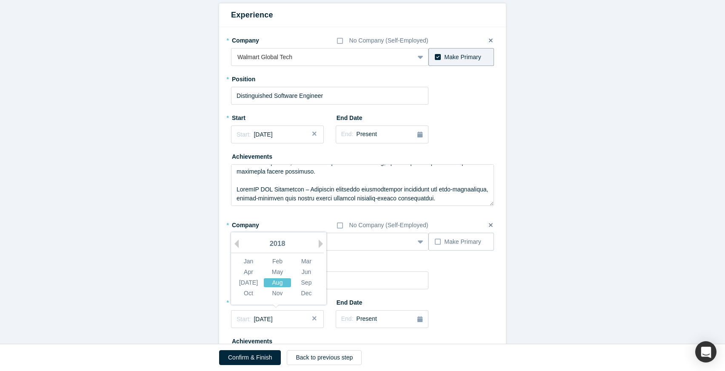
click at [286, 281] on div "Aug" at bounding box center [277, 282] width 27 height 9
click at [294, 317] on div "Start: [DATE]" at bounding box center [278, 319] width 82 height 9
click at [284, 282] on div "Aug" at bounding box center [277, 282] width 27 height 9
click at [281, 323] on div "Start: [DATE]" at bounding box center [278, 319] width 82 height 9
click at [240, 243] on div "2018" at bounding box center [277, 244] width 93 height 18
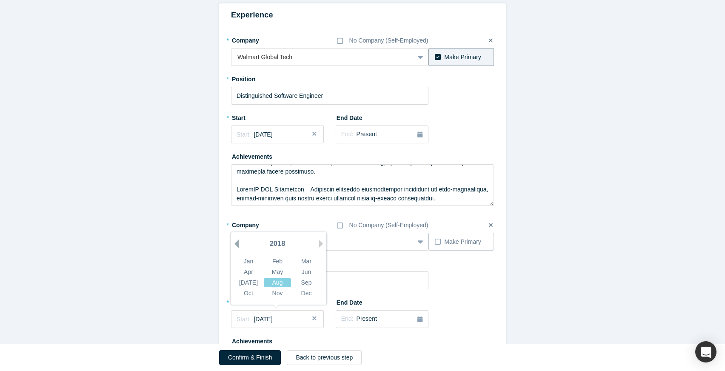
click at [235, 244] on button "Previous Year" at bounding box center [234, 244] width 9 height 9
click at [278, 284] on div "Aug" at bounding box center [277, 282] width 27 height 9
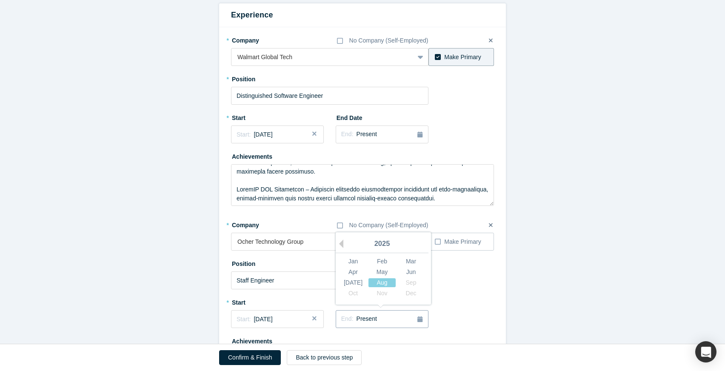
click at [379, 321] on div "End: Present" at bounding box center [382, 319] width 82 height 9
click at [413, 262] on div "Mar" at bounding box center [411, 261] width 27 height 9
click at [345, 242] on div "2025" at bounding box center [382, 244] width 93 height 18
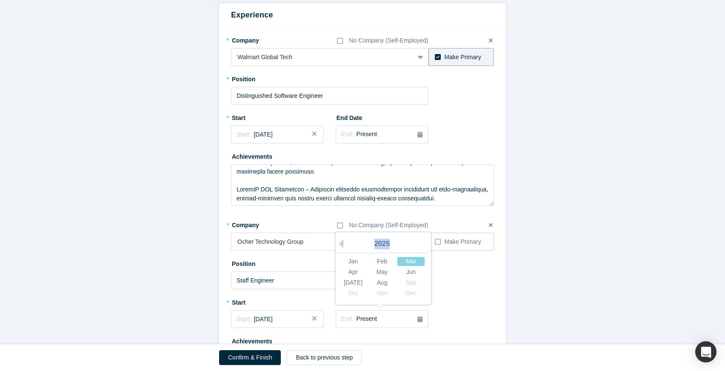
click at [345, 242] on div "2025" at bounding box center [382, 244] width 93 height 18
click at [341, 243] on button "Previous Year" at bounding box center [339, 244] width 9 height 9
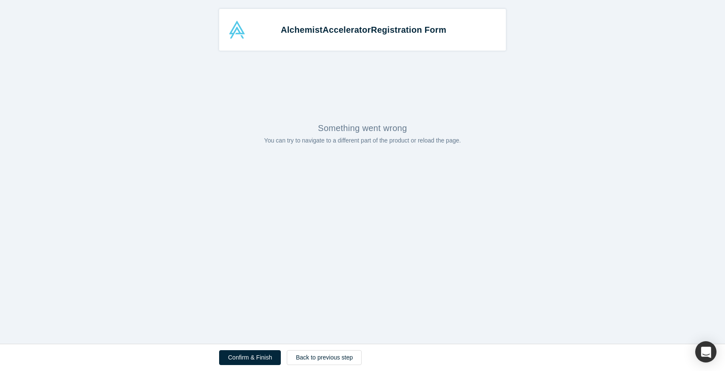
scroll to position [0, 0]
click at [341, 243] on div "Alchemist Accelerator Registration Form Something went wrong You can try to nav…" at bounding box center [362, 172] width 725 height 344
